Goal: Information Seeking & Learning: Compare options

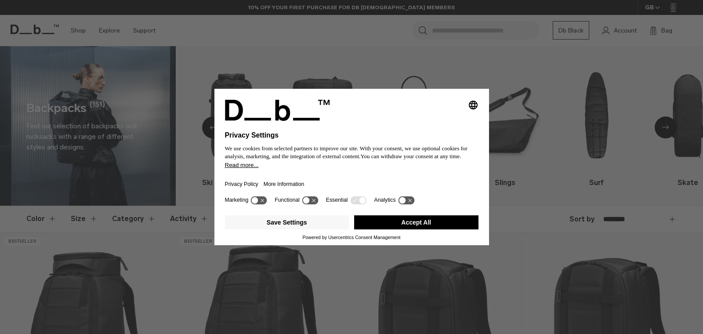
click at [375, 224] on button "Accept All" at bounding box center [416, 222] width 124 height 14
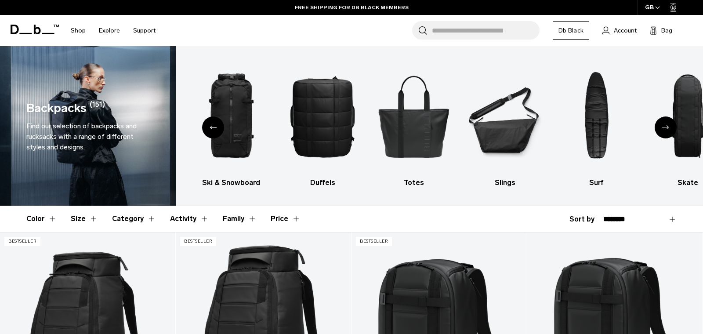
click at [210, 127] on icon "Previous slide" at bounding box center [212, 127] width 7 height 4
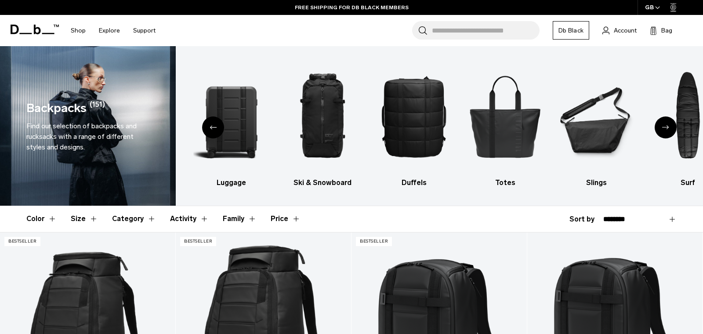
click at [210, 127] on icon "Previous slide" at bounding box center [212, 127] width 7 height 4
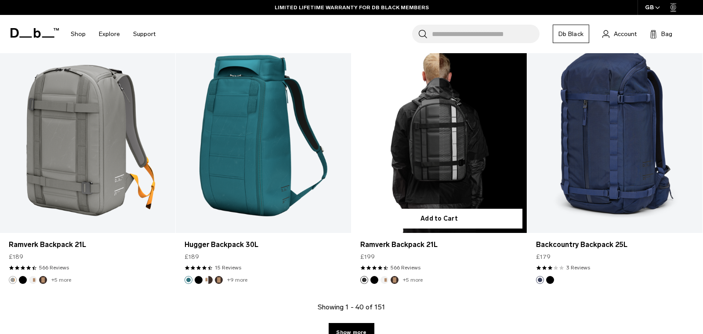
scroll to position [2570, 0]
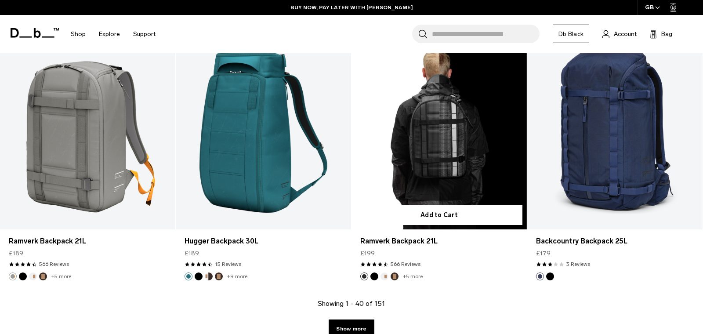
click at [394, 277] on button "Espresso" at bounding box center [394, 276] width 8 height 8
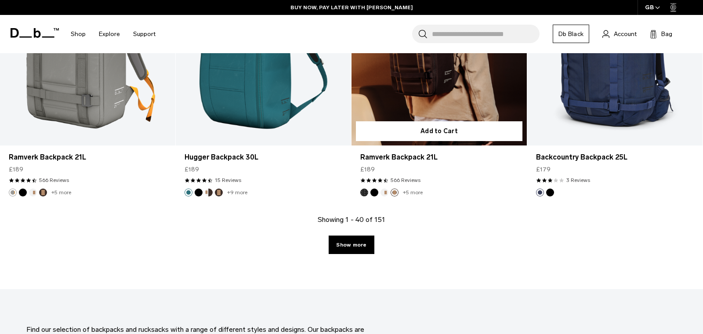
scroll to position [2695, 0]
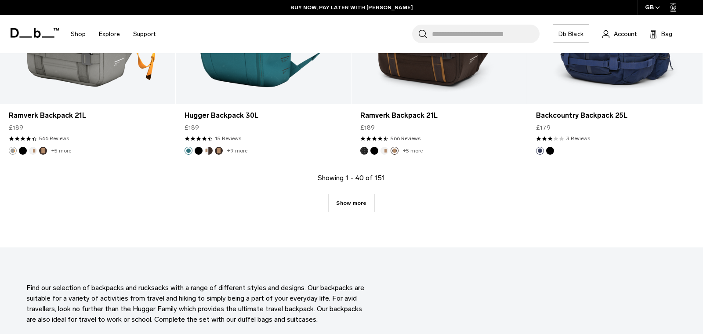
click at [355, 203] on link "Show more" at bounding box center [350, 203] width 45 height 18
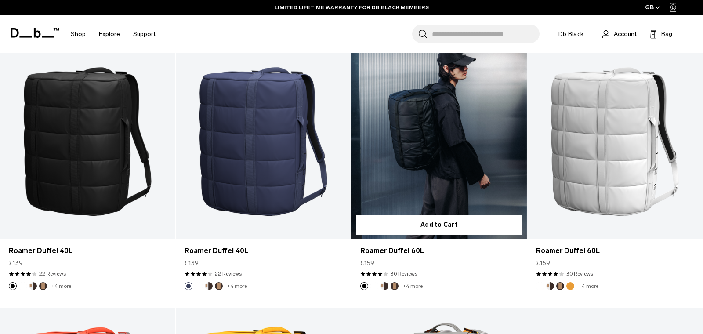
scroll to position [4407, 0]
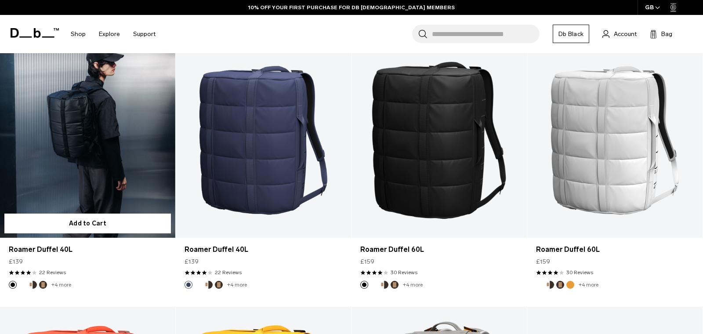
click at [121, 158] on link "Roamer Duffel 40L" at bounding box center [87, 140] width 175 height 195
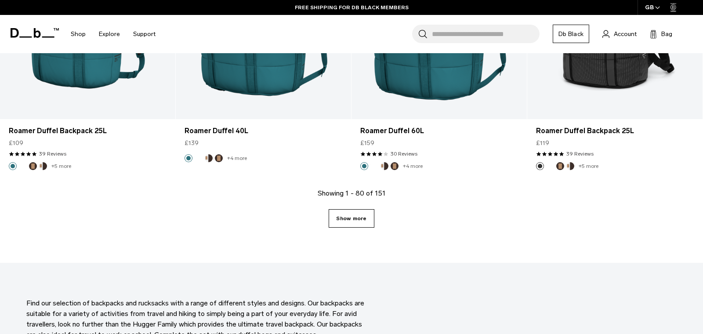
scroll to position [5317, 0]
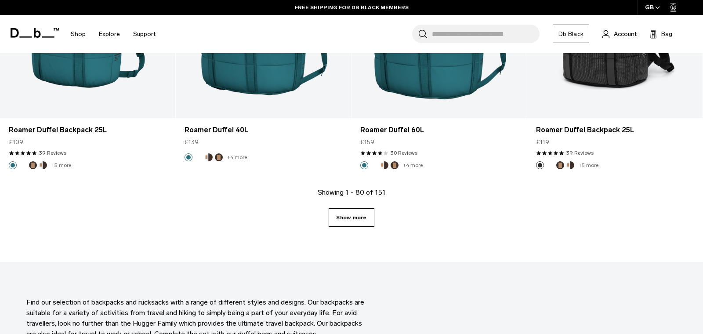
click at [360, 221] on link "Show more" at bounding box center [350, 217] width 45 height 18
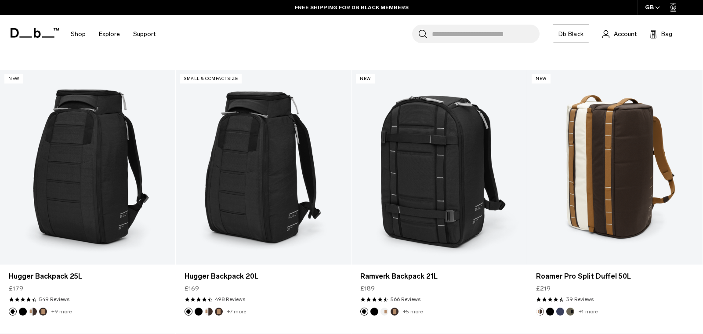
scroll to position [7016, 0]
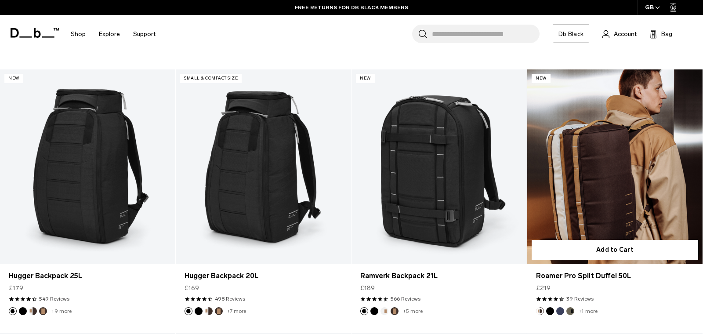
click at [616, 191] on link "Roamer Pro Split Duffel 50L" at bounding box center [614, 166] width 175 height 195
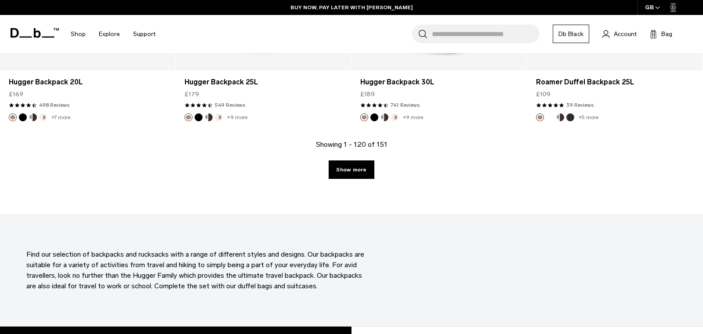
scroll to position [8007, 0]
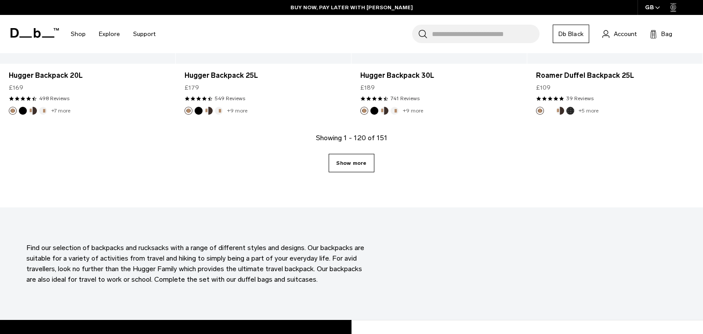
click at [343, 166] on link "Show more" at bounding box center [350, 163] width 45 height 18
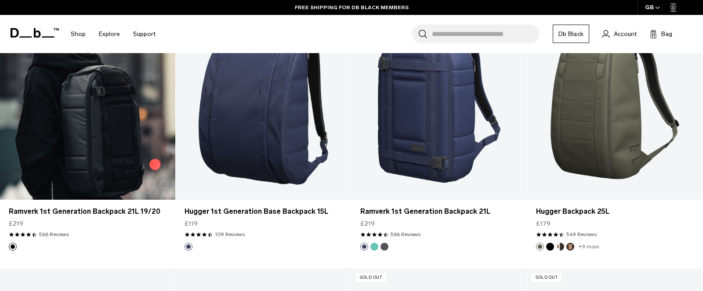
scroll to position [8670, 0]
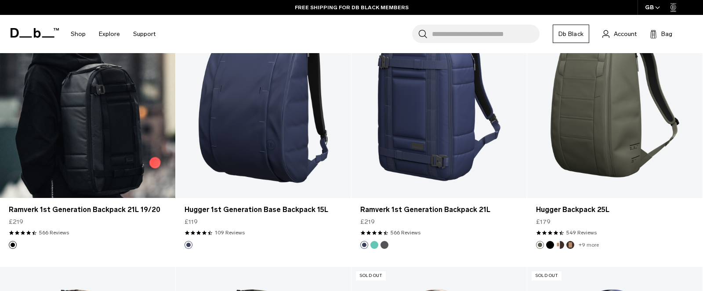
click at [122, 157] on link "Ramverk 1st Generation Backpack 21L 19/20" at bounding box center [87, 101] width 175 height 195
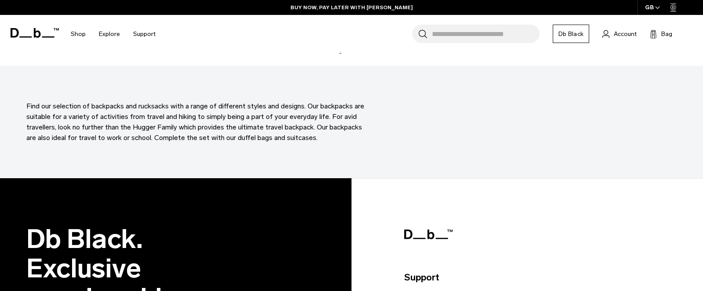
scroll to position [10207, 0]
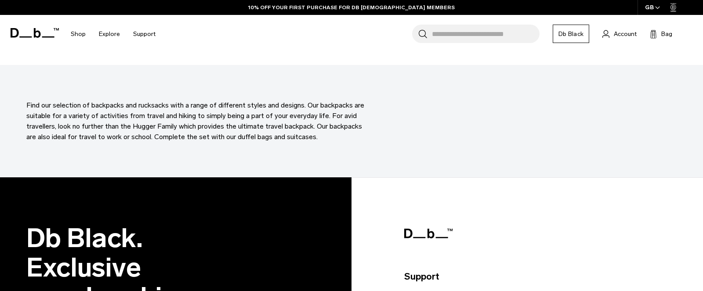
scroll to position [8007, 0]
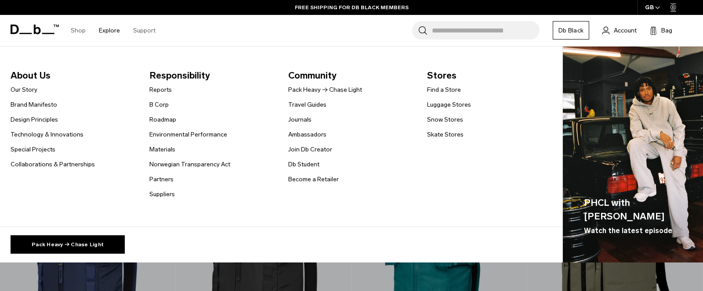
scroll to position [5319, 0]
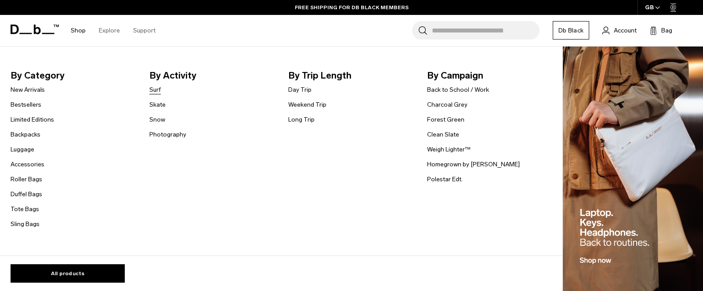
click at [156, 90] on link "Surf" at bounding box center [154, 89] width 11 height 9
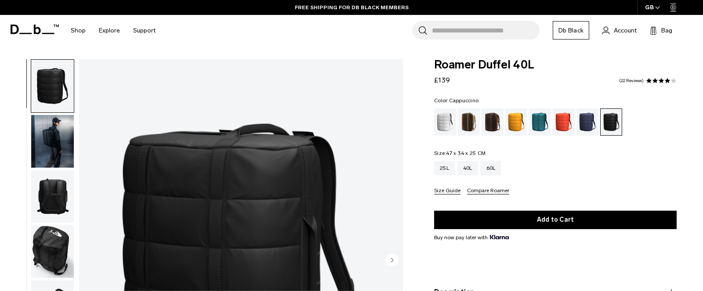
click at [469, 129] on div "Cappuccino" at bounding box center [469, 121] width 22 height 27
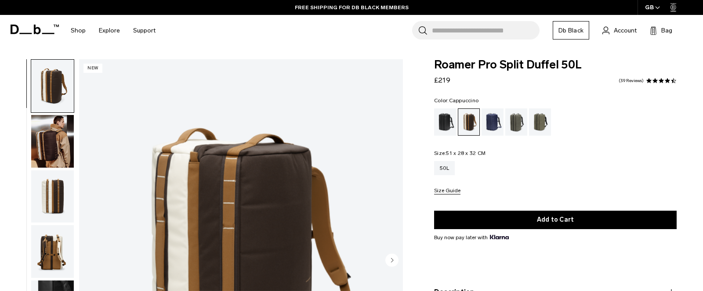
scroll to position [30, 0]
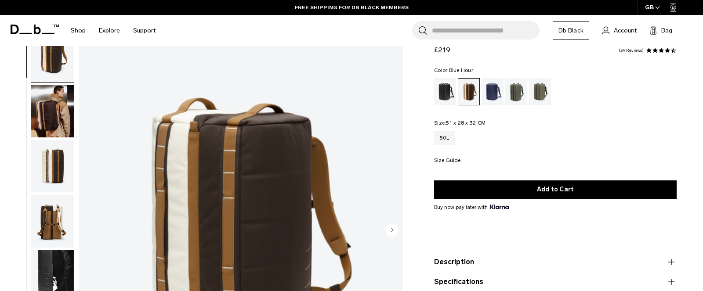
click at [491, 92] on div "Blue Hour" at bounding box center [492, 91] width 22 height 27
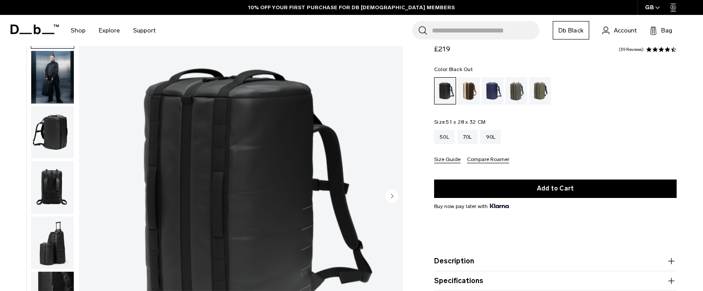
scroll to position [64, 0]
click at [54, 171] on img "button" at bounding box center [52, 187] width 43 height 53
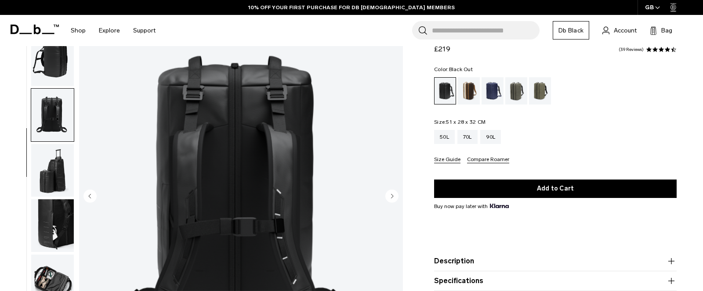
scroll to position [91, 0]
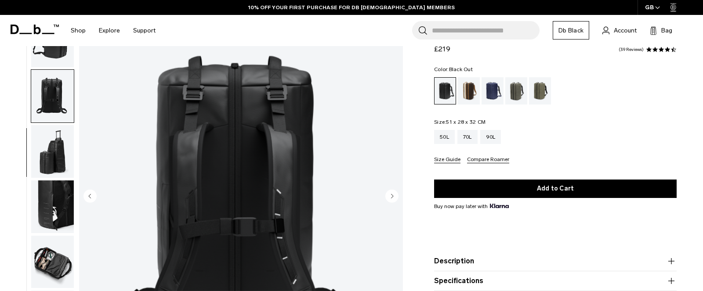
click at [54, 159] on img "button" at bounding box center [52, 151] width 43 height 53
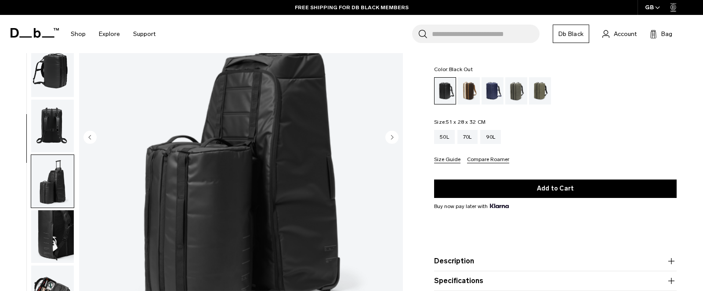
scroll to position [36, 0]
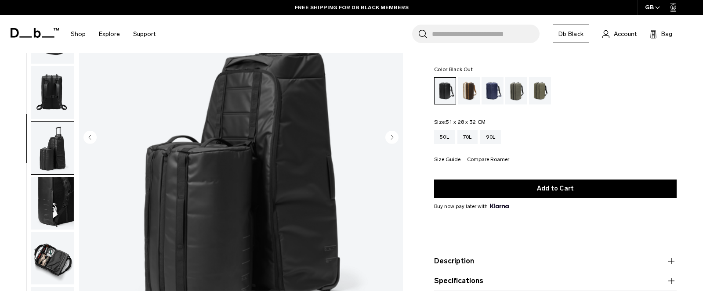
click at [52, 162] on img "button" at bounding box center [52, 148] width 43 height 53
click at [50, 190] on img "button" at bounding box center [52, 203] width 43 height 53
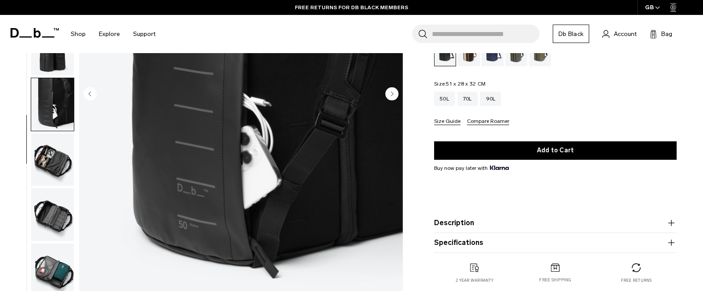
scroll to position [168, 0]
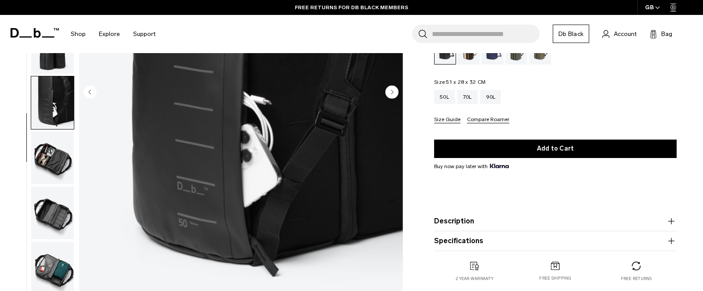
click at [47, 156] on img "button" at bounding box center [52, 158] width 43 height 53
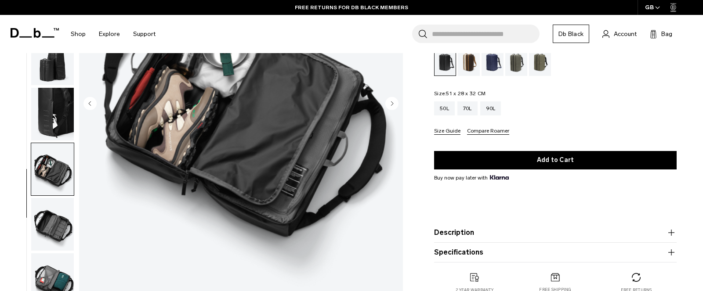
scroll to position [158, 0]
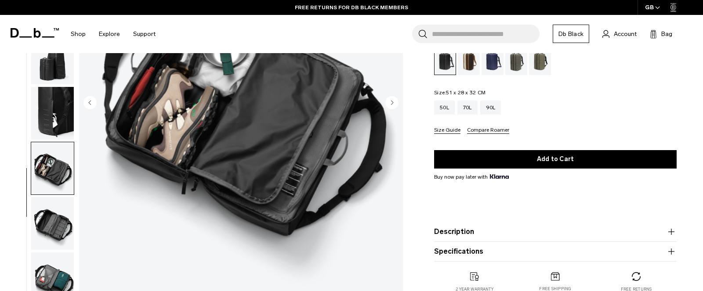
click at [54, 223] on img "button" at bounding box center [52, 223] width 43 height 53
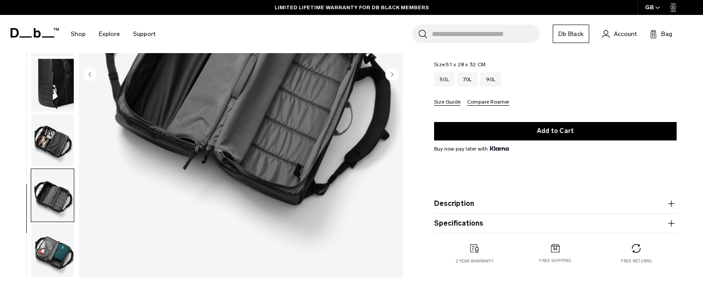
scroll to position [188, 0]
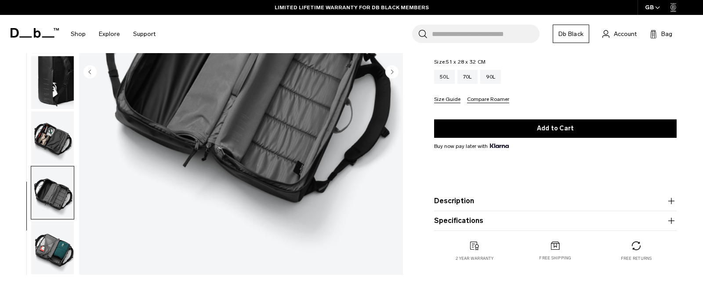
click at [52, 232] on img "button" at bounding box center [52, 248] width 43 height 53
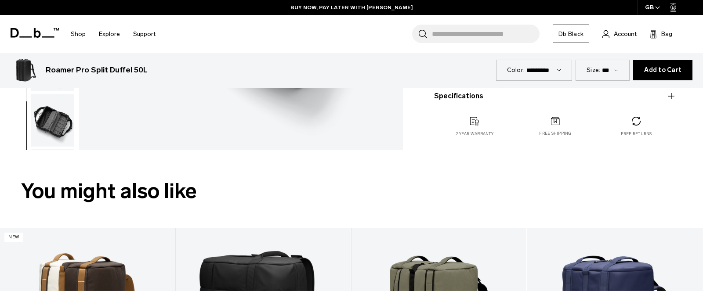
scroll to position [315, 0]
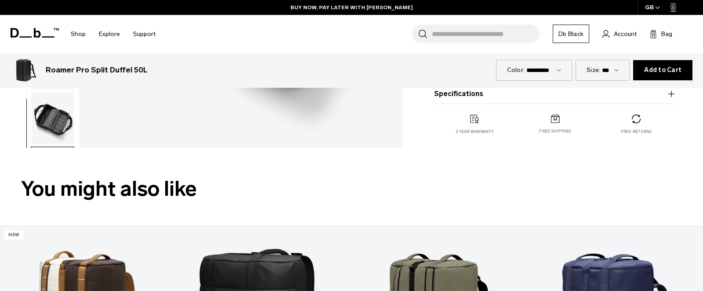
click at [56, 136] on img "button" at bounding box center [52, 118] width 43 height 53
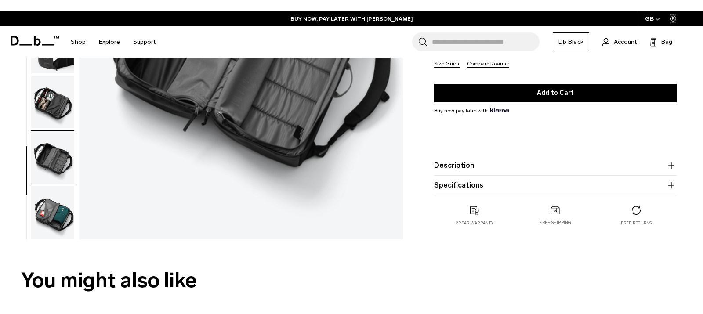
scroll to position [200, 0]
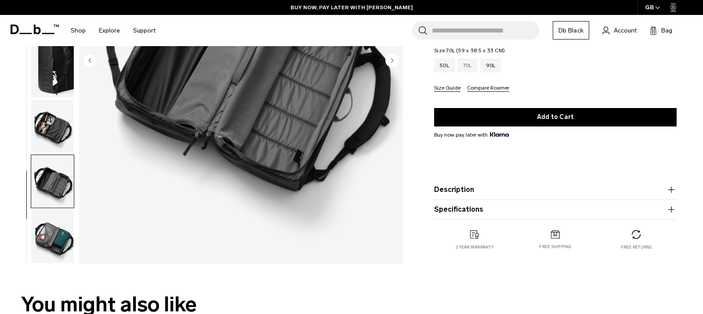
click at [473, 66] on div "70L" at bounding box center [467, 65] width 20 height 14
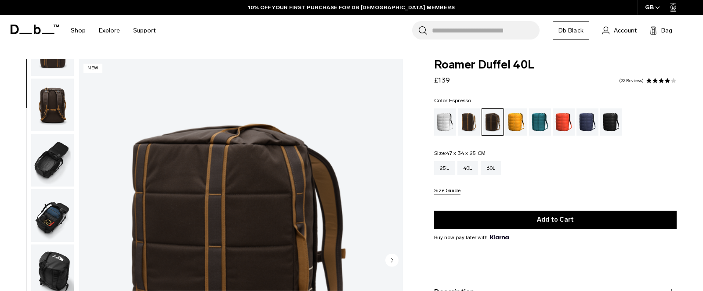
click at [49, 166] on img "button" at bounding box center [52, 160] width 43 height 53
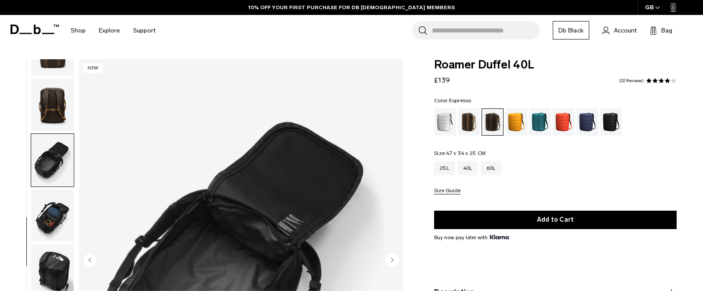
click at [55, 216] on img "button" at bounding box center [52, 215] width 43 height 53
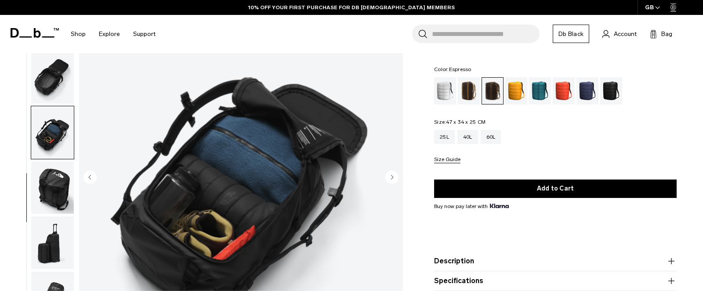
scroll to position [84, 0]
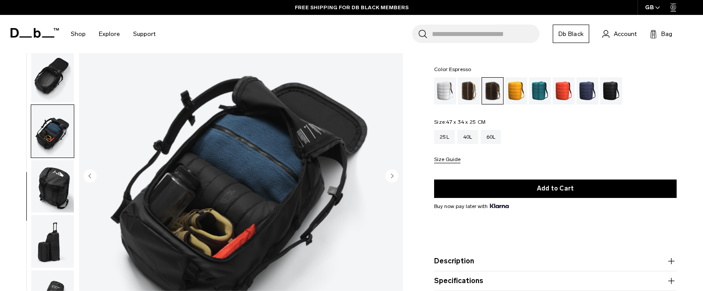
click at [43, 238] on img "button" at bounding box center [52, 241] width 43 height 53
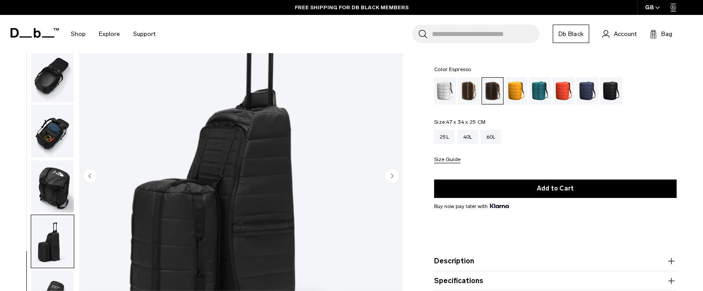
click at [49, 174] on img "button" at bounding box center [52, 186] width 43 height 53
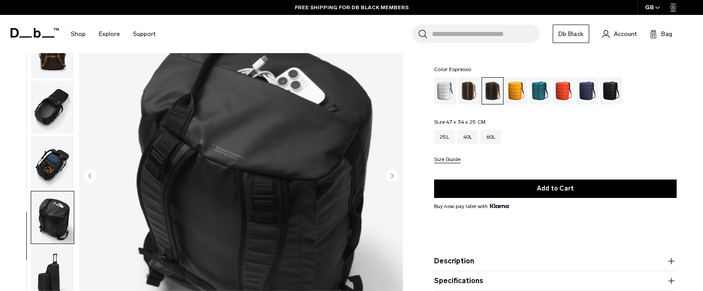
scroll to position [114, 0]
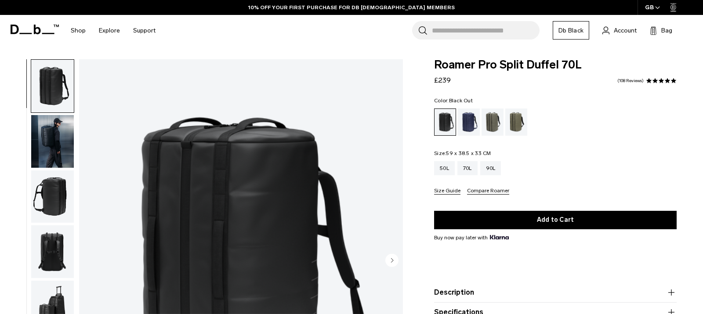
click at [65, 133] on img "button" at bounding box center [52, 141] width 43 height 53
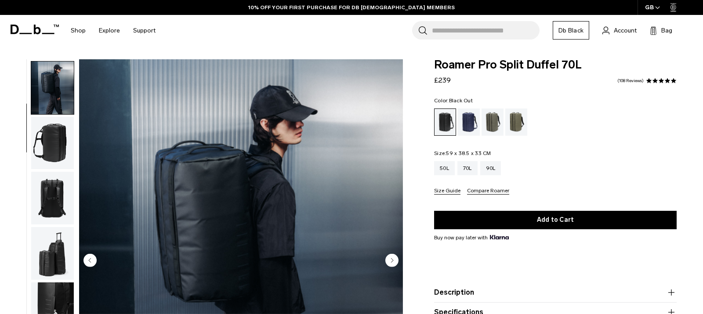
scroll to position [55, 0]
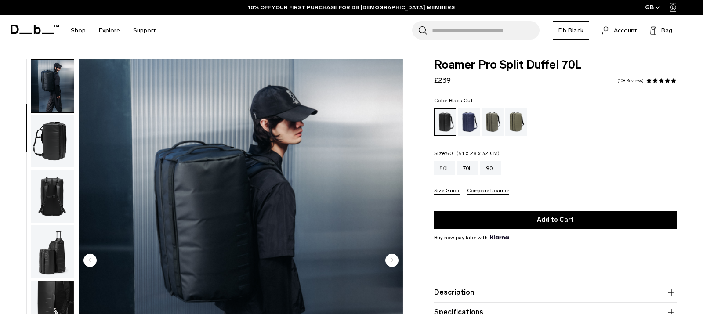
click at [443, 166] on div "50L" at bounding box center [444, 168] width 21 height 14
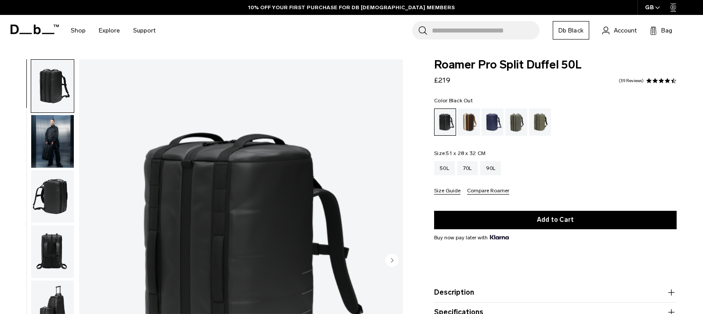
click at [54, 144] on img "button" at bounding box center [52, 141] width 43 height 53
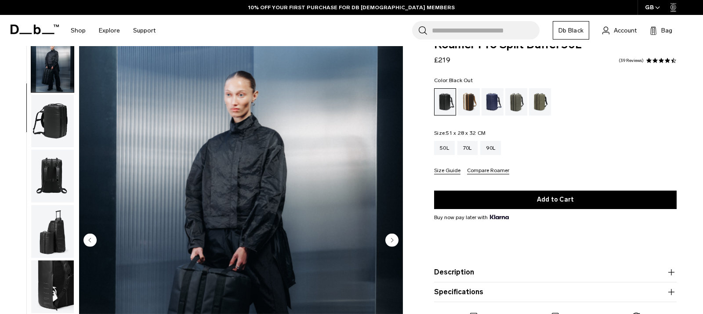
scroll to position [17, 0]
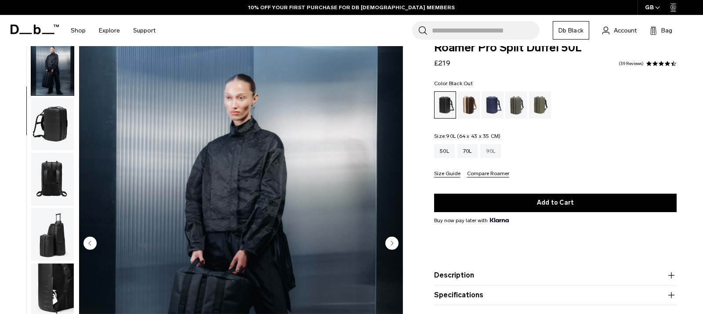
click at [487, 153] on div "90L" at bounding box center [490, 151] width 21 height 14
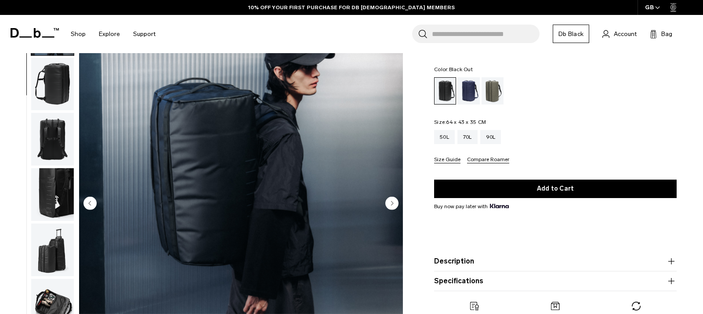
scroll to position [57, 0]
click at [474, 138] on div "70L" at bounding box center [467, 137] width 20 height 14
